Goal: Information Seeking & Learning: Learn about a topic

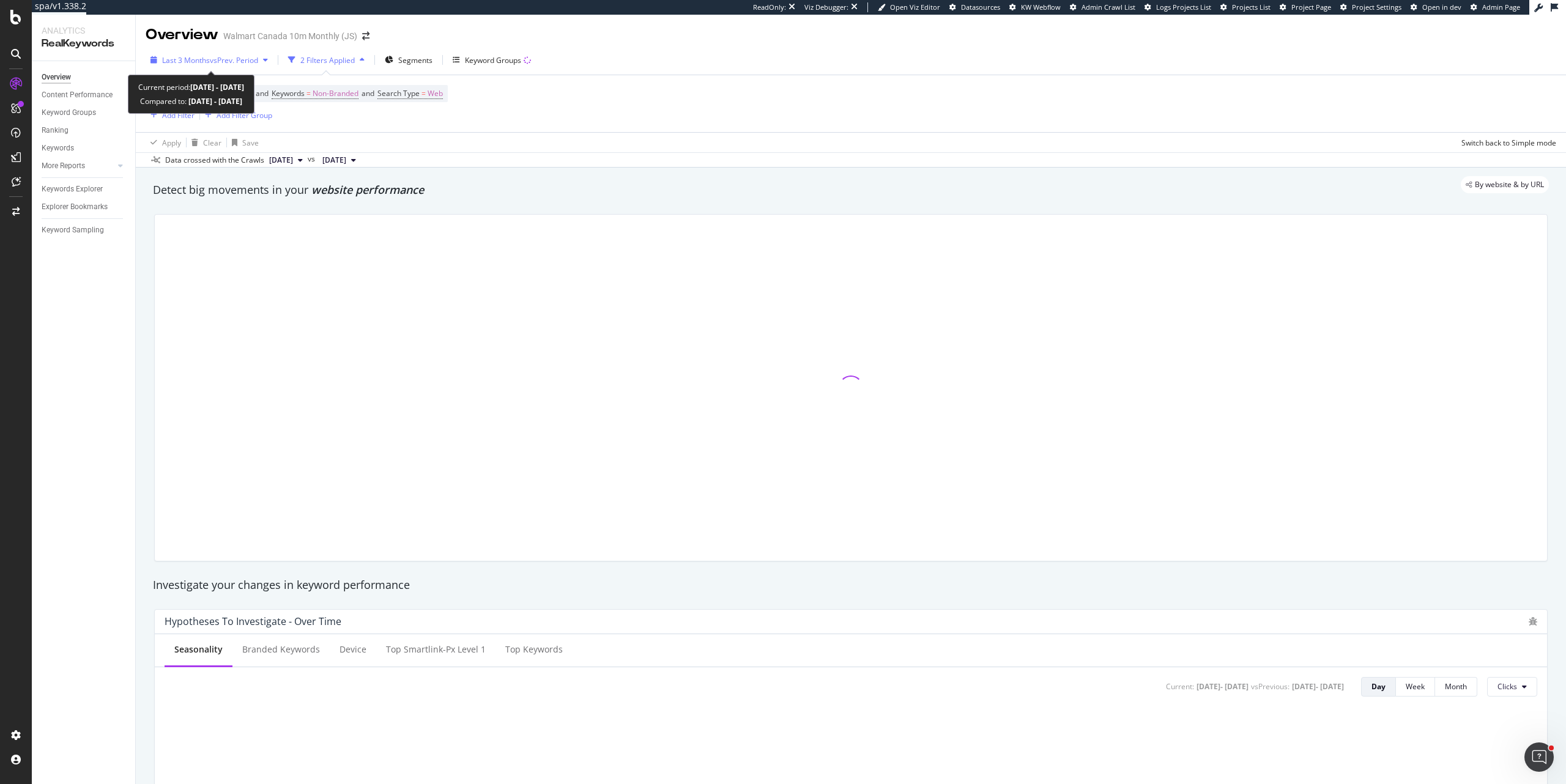
click at [251, 65] on div "Last 3 Months vs Prev. Period" at bounding box center [209, 60] width 127 height 18
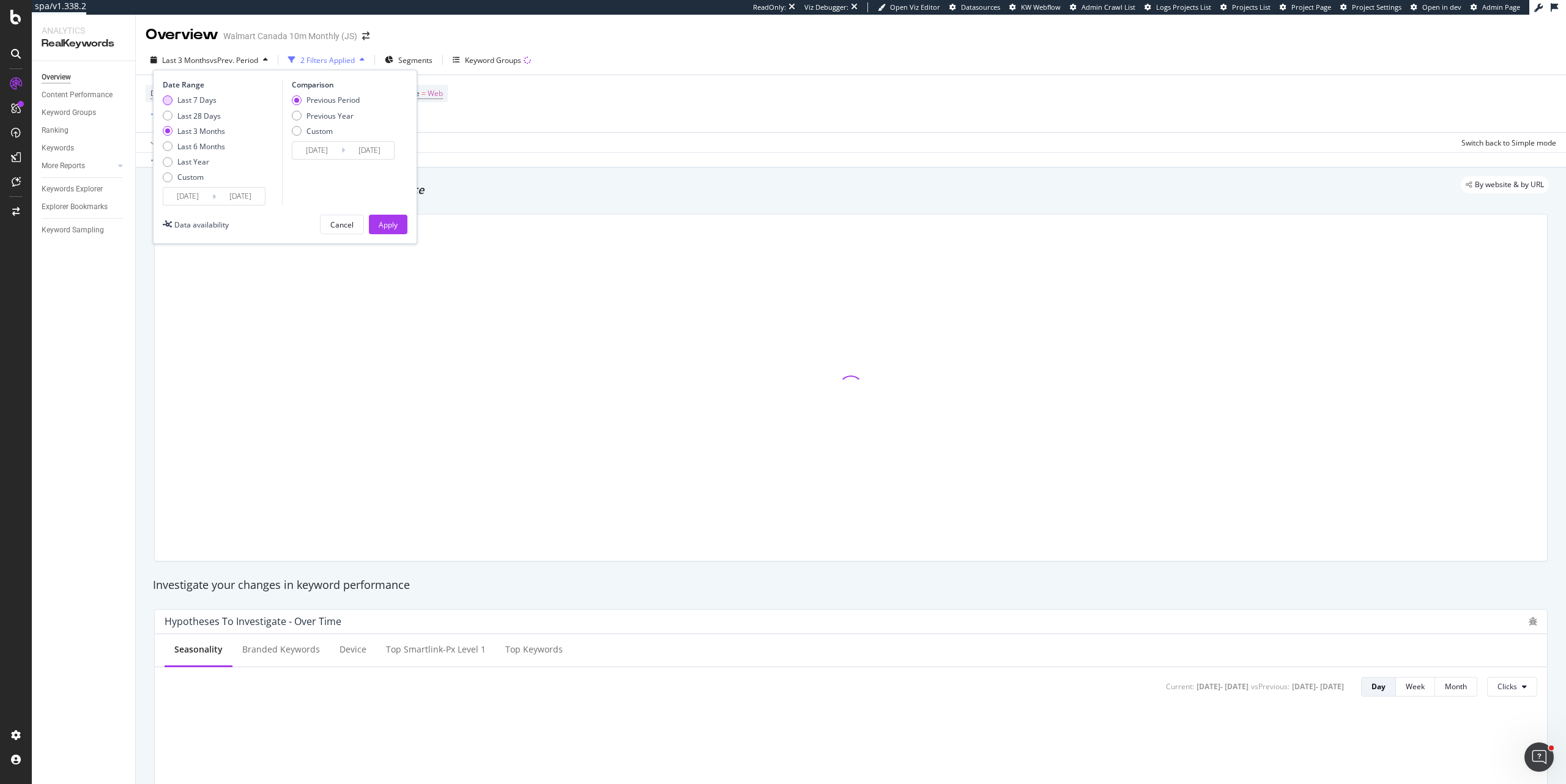
click at [197, 102] on div "Last 7 Days" at bounding box center [197, 100] width 39 height 11
type input "2025/09/23"
type input "2025/09/16"
type input "2025/09/22"
click at [383, 226] on div "Apply" at bounding box center [388, 225] width 19 height 11
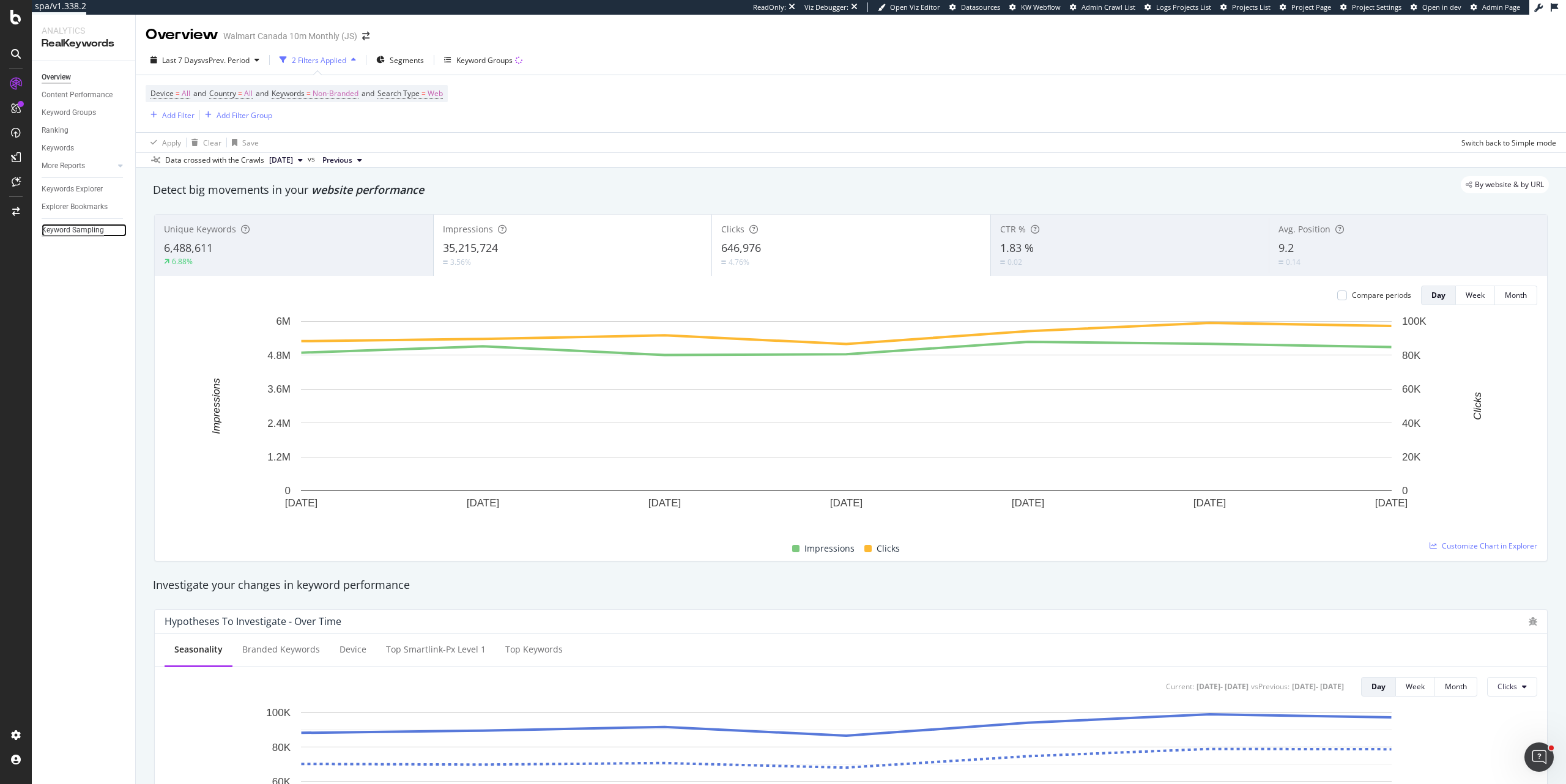
click at [92, 228] on div "Keyword Sampling" at bounding box center [73, 231] width 62 height 13
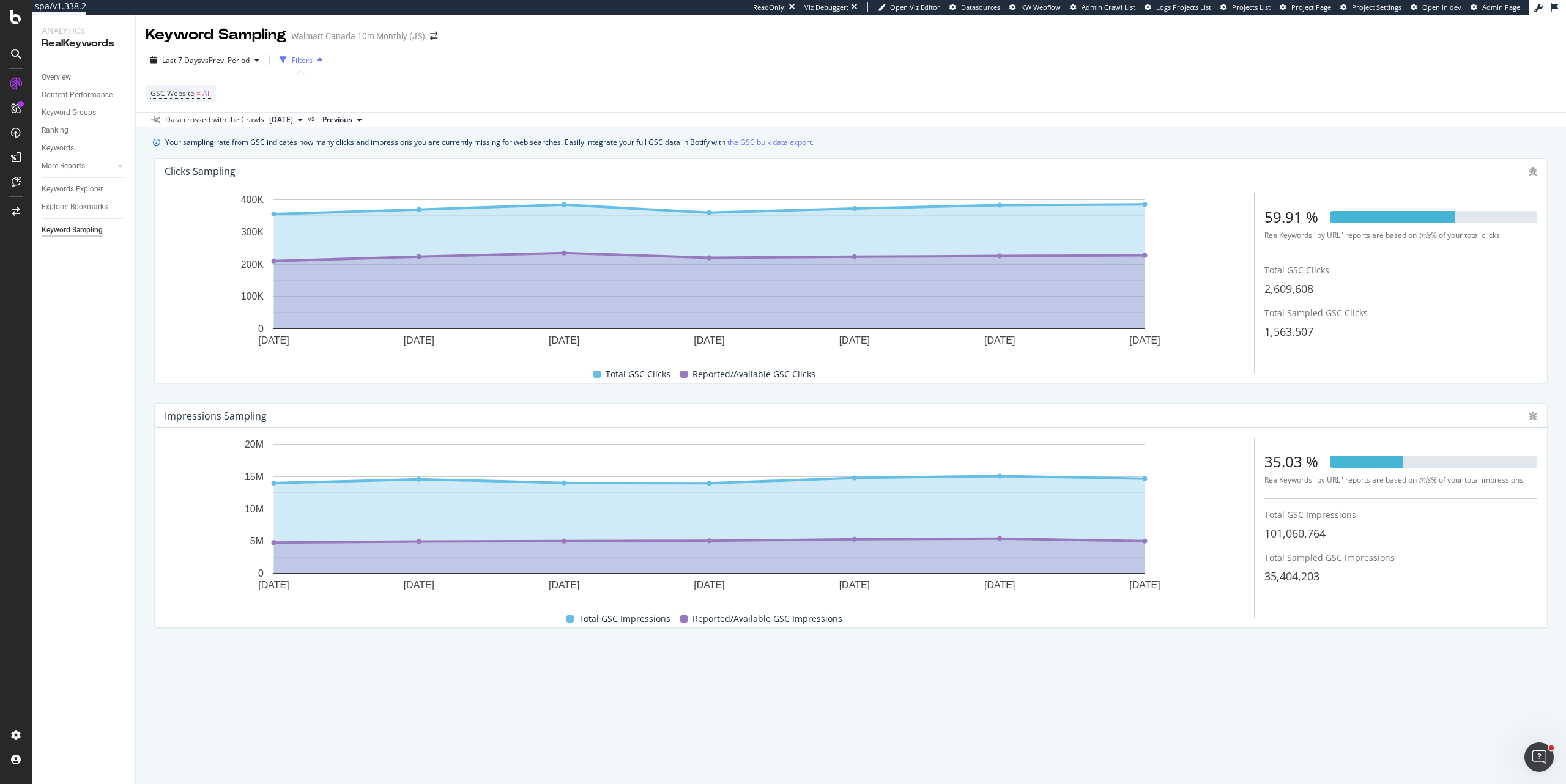
click at [99, 254] on div "Overview Content Performance Keyword Groups Ranking Keywords More Reports Count…" at bounding box center [84, 422] width 104 height 723
